Goal: Task Accomplishment & Management: Manage account settings

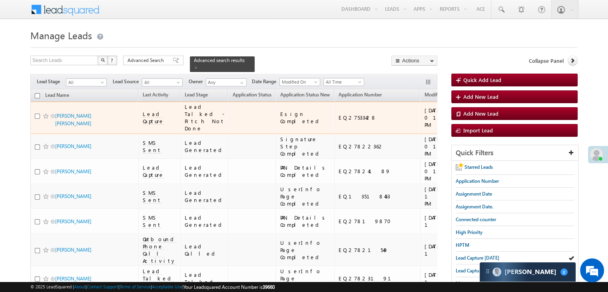
click at [46, 119] on span at bounding box center [46, 116] width 6 height 6
click at [479, 123] on div "[URL][DOMAIN_NAME]" at bounding box center [503, 117] width 49 height 14
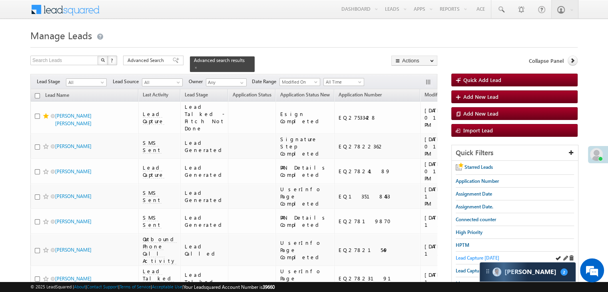
click at [488, 256] on span "Lead Capture [DATE]" at bounding box center [478, 258] width 44 height 6
